Goal: Transaction & Acquisition: Book appointment/travel/reservation

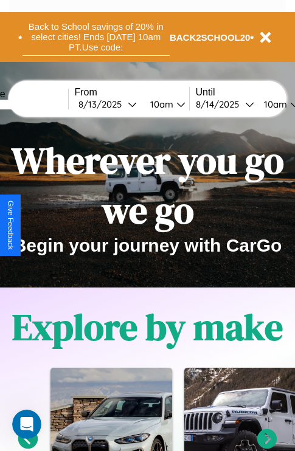
click at [95, 37] on button "Back to School savings of 20% in select cities! Ends [DATE] 10am PT. Use code:" at bounding box center [96, 37] width 147 height 38
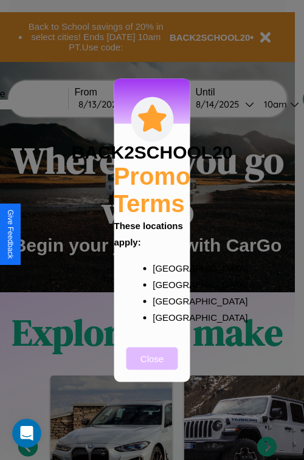
click at [152, 367] on button "Close" at bounding box center [152, 358] width 52 height 23
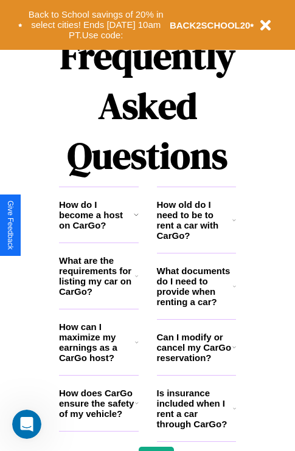
scroll to position [1473, 0]
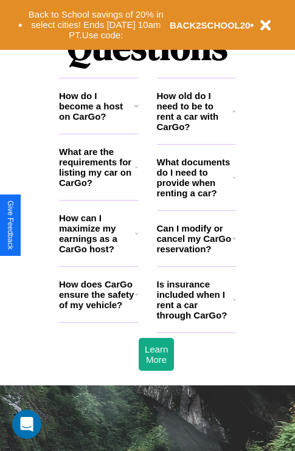
click at [196, 254] on h3 "Can I modify or cancel my CarGo reservation?" at bounding box center [194, 238] width 75 height 31
click at [234, 243] on icon at bounding box center [234, 239] width 4 height 10
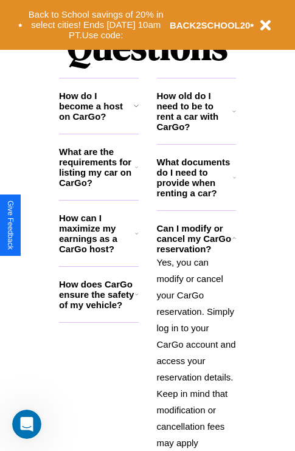
click at [99, 122] on h3 "How do I become a host on CarGo?" at bounding box center [96, 106] width 75 height 31
click at [234, 182] on icon at bounding box center [234, 178] width 3 height 10
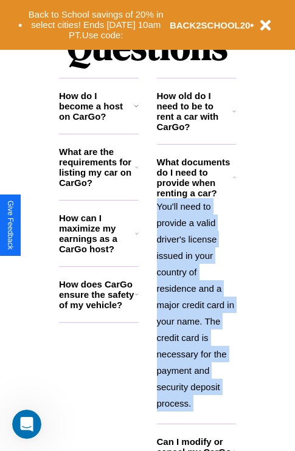
click at [196, 303] on p "You'll need to provide a valid driver's license issued in your country of resid…" at bounding box center [197, 304] width 80 height 213
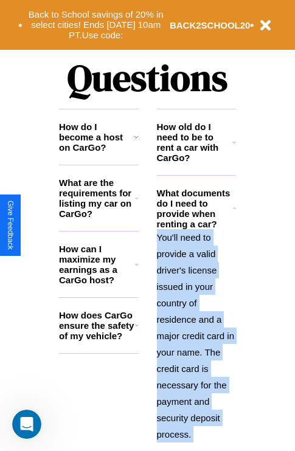
scroll to position [1184, 0]
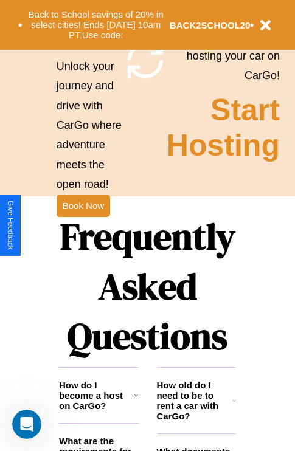
click at [83, 226] on h1 "Frequently Asked Questions" at bounding box center [147, 287] width 177 height 162
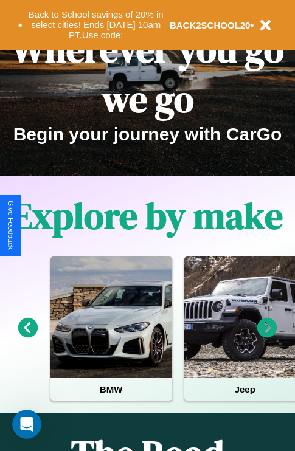
scroll to position [0, 0]
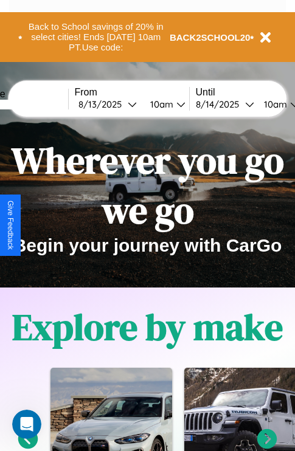
click at [41, 104] on input "text" at bounding box center [22, 105] width 91 height 10
type input "**********"
click at [122, 104] on div "[DATE]" at bounding box center [102, 105] width 49 height 12
select select "*"
select select "****"
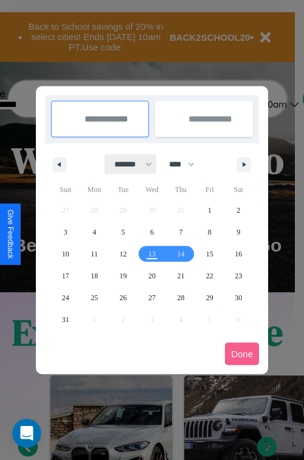
click at [128, 164] on select "******* ******** ***** ***** *** **** **** ****** ********* ******* ******** **…" at bounding box center [131, 164] width 52 height 20
select select "*"
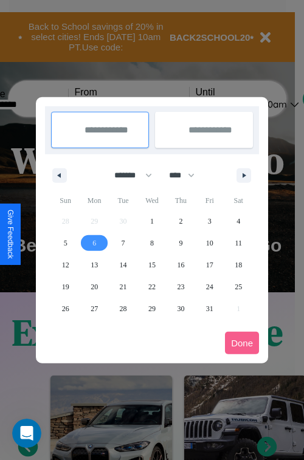
click at [94, 243] on span "6" at bounding box center [94, 243] width 4 height 22
type input "**********"
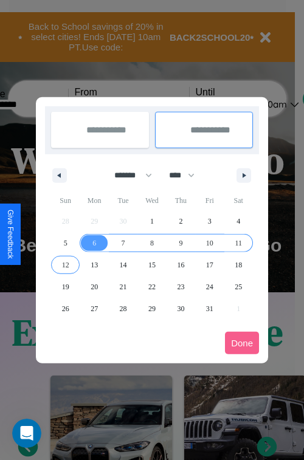
click at [65, 265] on span "12" at bounding box center [65, 265] width 7 height 22
type input "**********"
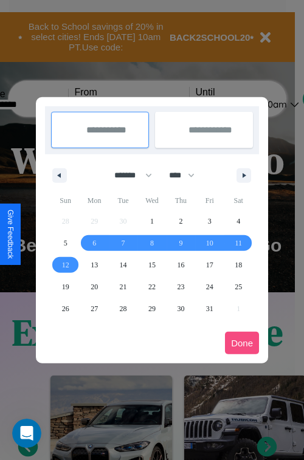
click at [242, 343] on button "Done" at bounding box center [242, 343] width 34 height 23
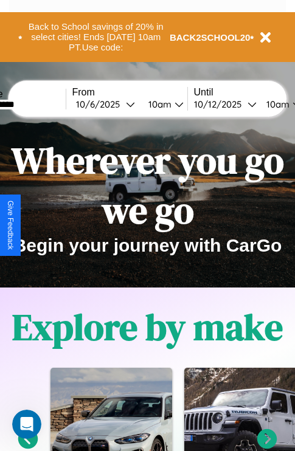
scroll to position [0, 47]
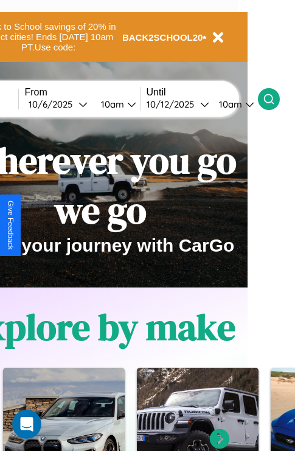
click at [275, 99] on icon at bounding box center [269, 99] width 12 height 12
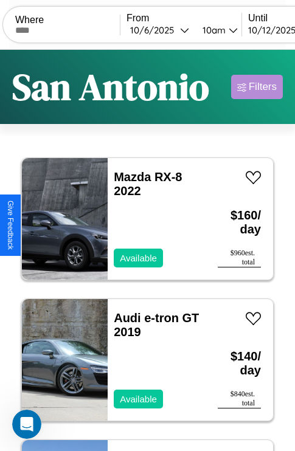
click at [257, 87] on div "Filters" at bounding box center [263, 87] width 28 height 12
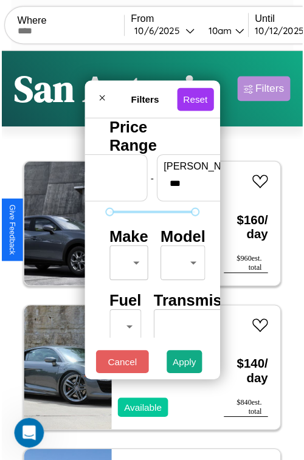
scroll to position [36, 0]
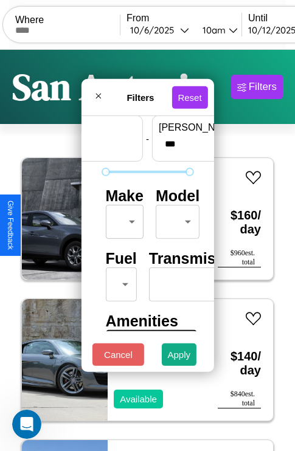
click at [122, 219] on body "CarGo Where From [DATE] 10am Until [DATE] 10am Become a Host Login Sign Up [GEO…" at bounding box center [147, 251] width 295 height 502
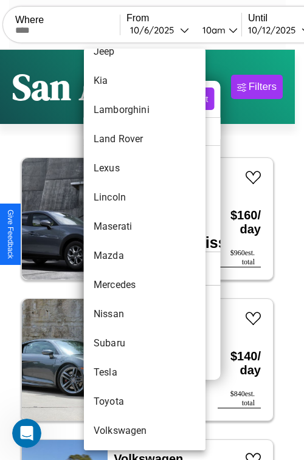
scroll to position [659, 0]
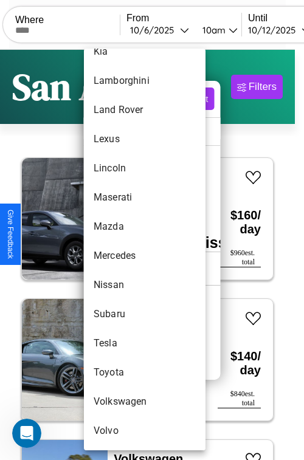
click at [122, 402] on li "Volkswagen" at bounding box center [145, 401] width 122 height 29
type input "**********"
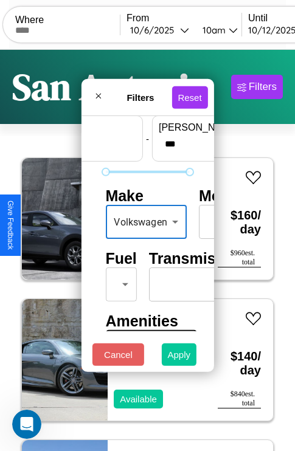
click at [179, 358] on button "Apply" at bounding box center [179, 355] width 35 height 23
